Goal: Find specific page/section: Find specific page/section

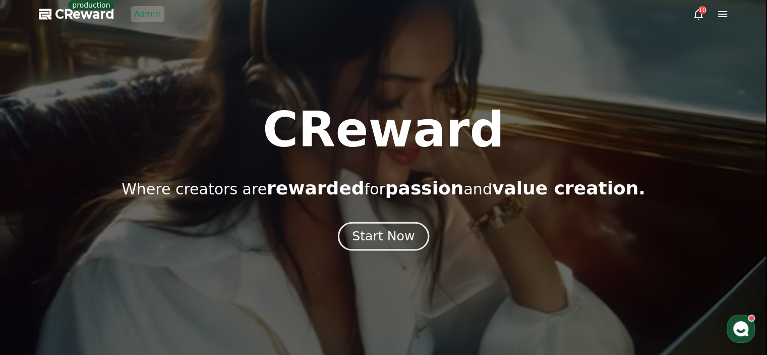
click at [365, 242] on div "Start Now" at bounding box center [383, 236] width 63 height 17
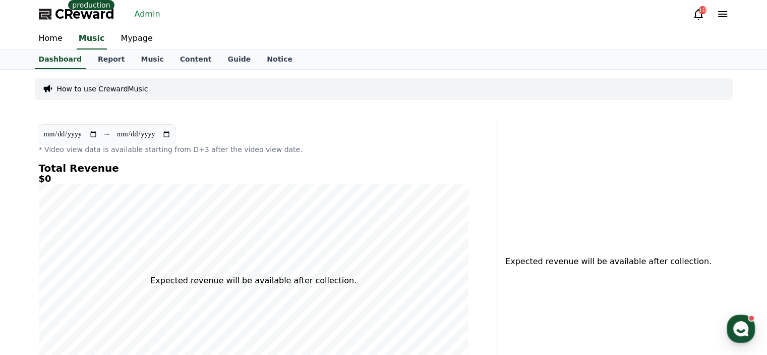
click at [155, 6] on div "CReward production Admin 10" at bounding box center [384, 14] width 706 height 28
click at [155, 12] on link "Admin" at bounding box center [148, 14] width 34 height 16
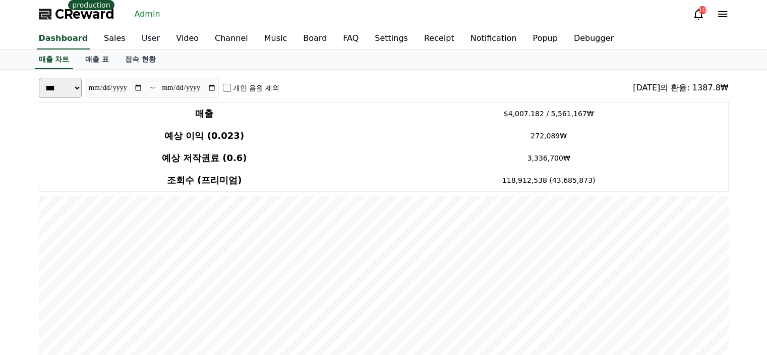
click at [135, 35] on link "User" at bounding box center [151, 38] width 34 height 21
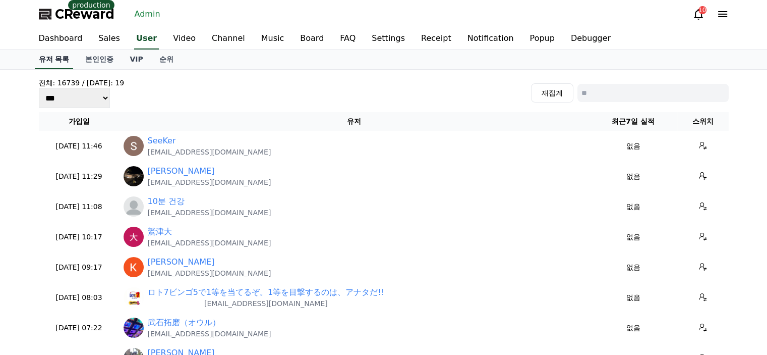
click at [43, 53] on link "유저 목록" at bounding box center [54, 59] width 39 height 19
click at [66, 37] on link "Dashboard" at bounding box center [61, 38] width 60 height 21
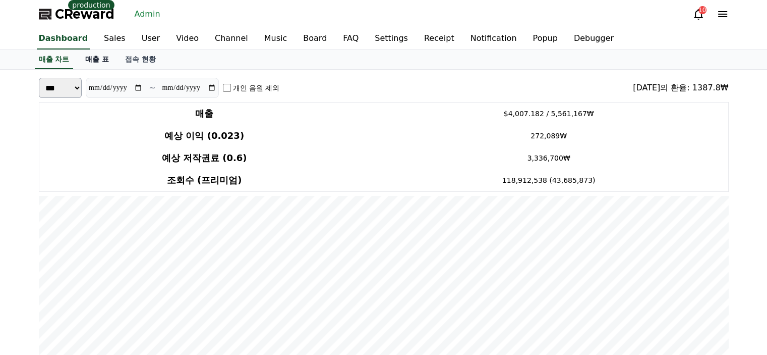
click at [95, 56] on link "매출 표" at bounding box center [97, 59] width 40 height 19
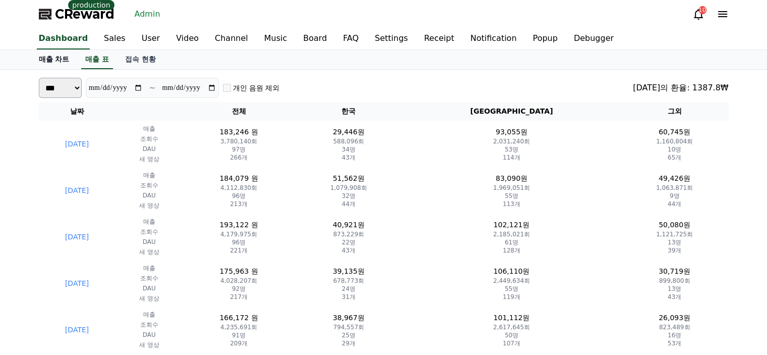
click at [61, 68] on link "매출 차트" at bounding box center [54, 59] width 47 height 19
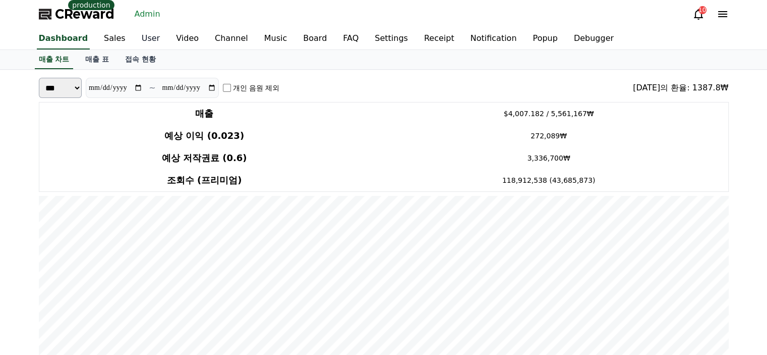
click at [148, 42] on link "User" at bounding box center [151, 38] width 34 height 21
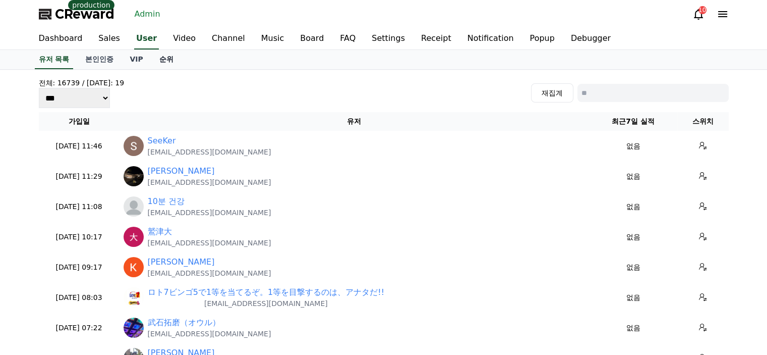
click at [170, 60] on link "순위" at bounding box center [166, 59] width 30 height 19
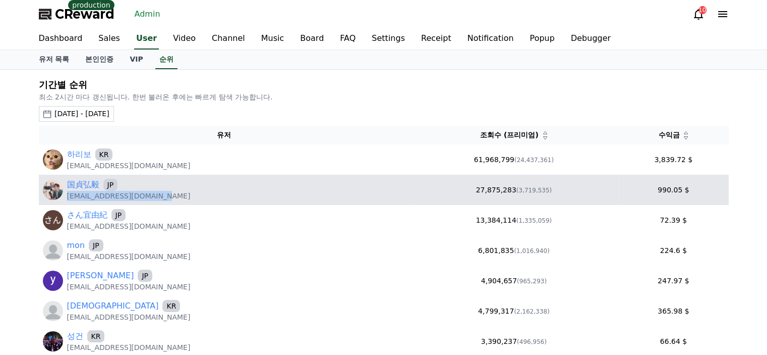
drag, startPoint x: 164, startPoint y: 195, endPoint x: 67, endPoint y: 200, distance: 98.0
click at [67, 200] on td "国貞弘毅 JP [EMAIL_ADDRESS][DOMAIN_NAME]" at bounding box center [224, 190] width 371 height 30
copy p "[EMAIL_ADDRESS][DOMAIN_NAME]"
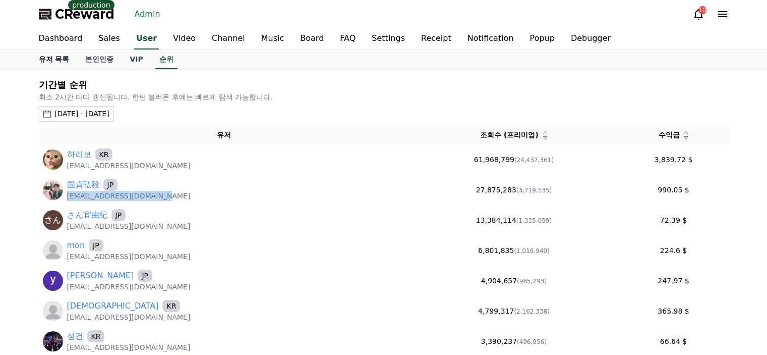
click at [61, 62] on link "유저 목록" at bounding box center [54, 59] width 47 height 19
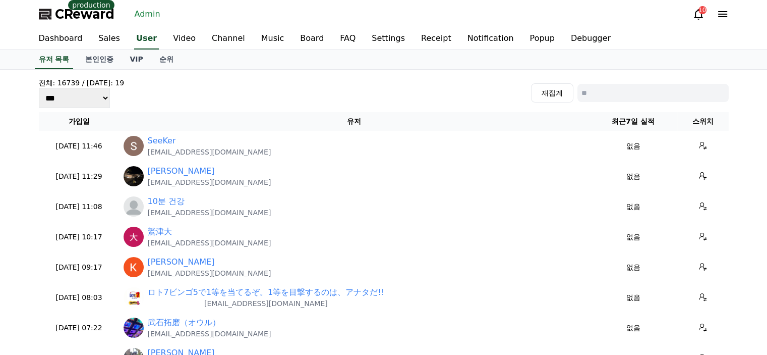
click at [641, 84] on input at bounding box center [653, 93] width 151 height 18
paste input "**********"
type input "**********"
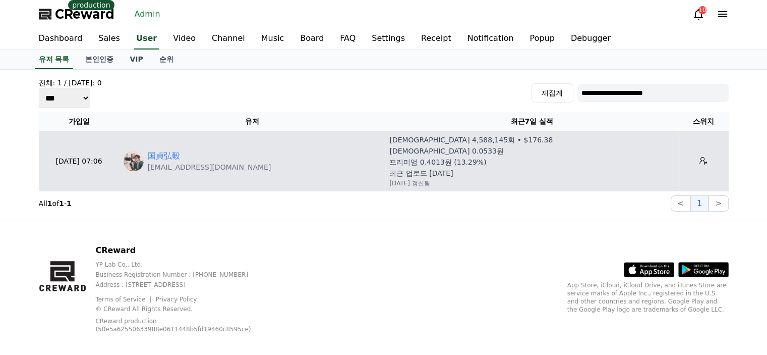
click at [700, 169] on td at bounding box center [704, 161] width 50 height 61
click at [699, 167] on button at bounding box center [704, 161] width 16 height 16
